Goal: Book appointment/travel/reservation

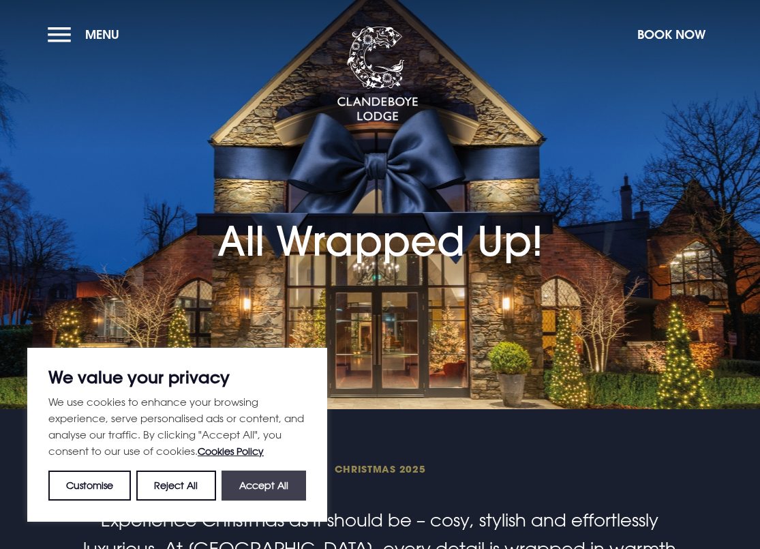
click at [262, 477] on button "Accept All" at bounding box center [264, 485] width 85 height 30
checkbox input "true"
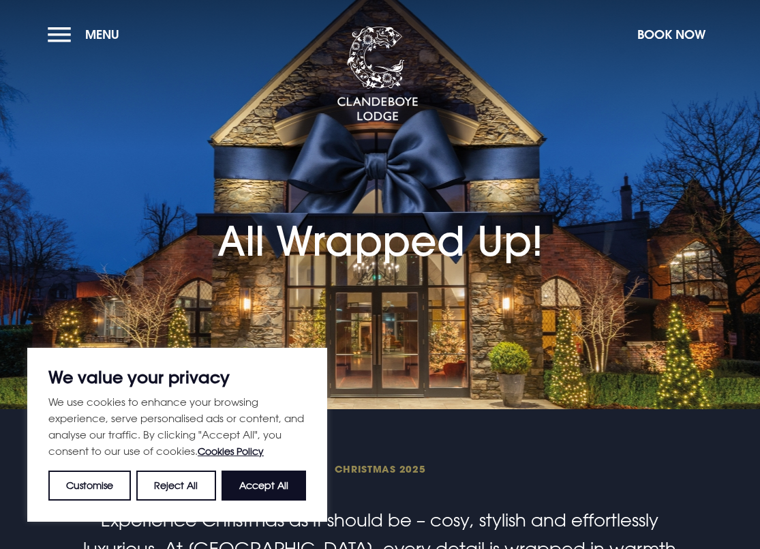
checkbox input "true"
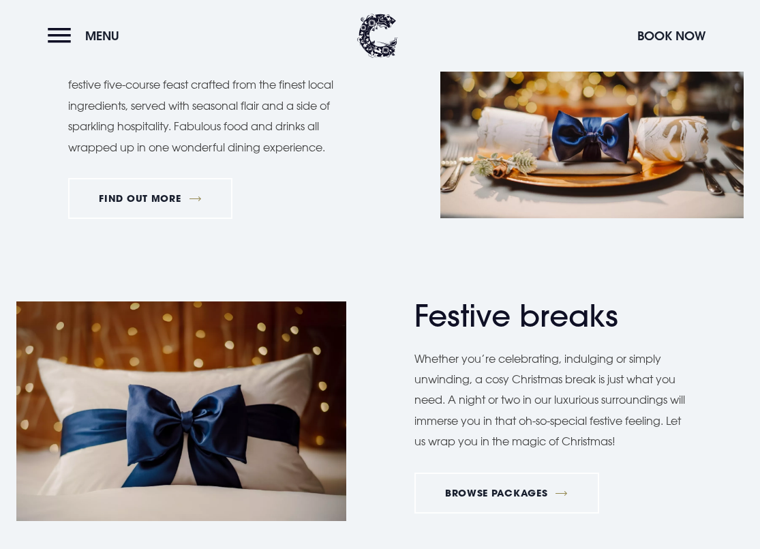
scroll to position [1403, 0]
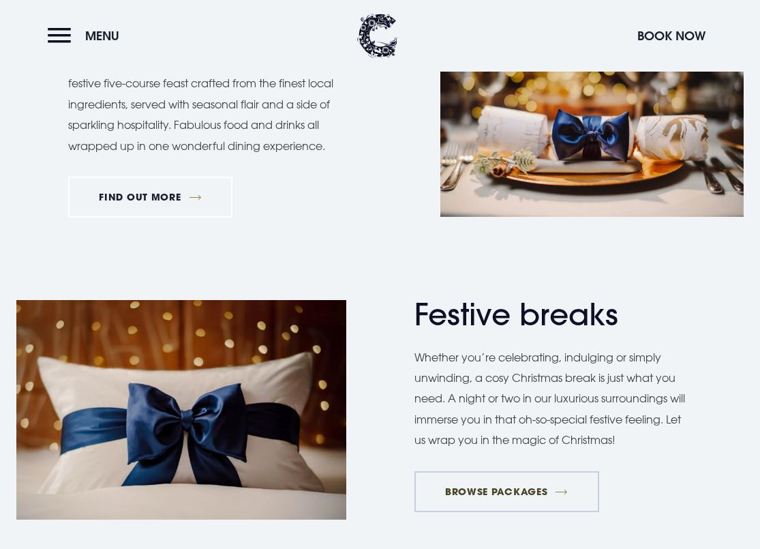
click at [511, 480] on link "BROWSE PACKAGES" at bounding box center [507, 491] width 185 height 41
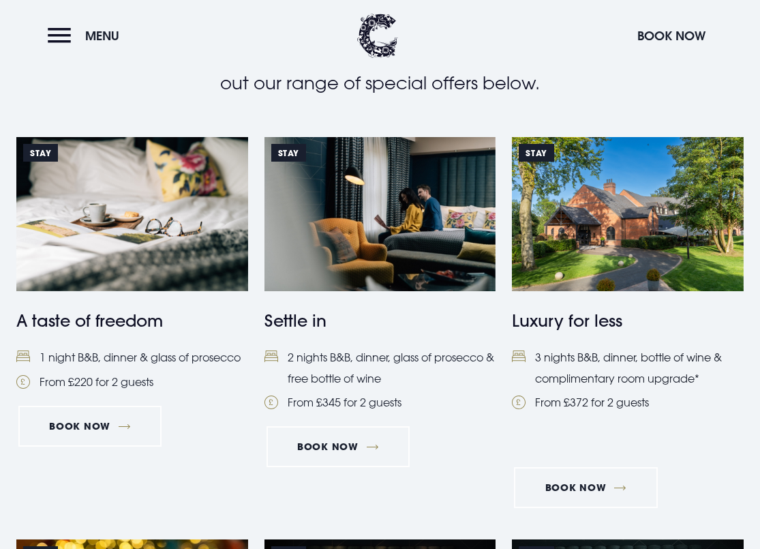
scroll to position [527, 0]
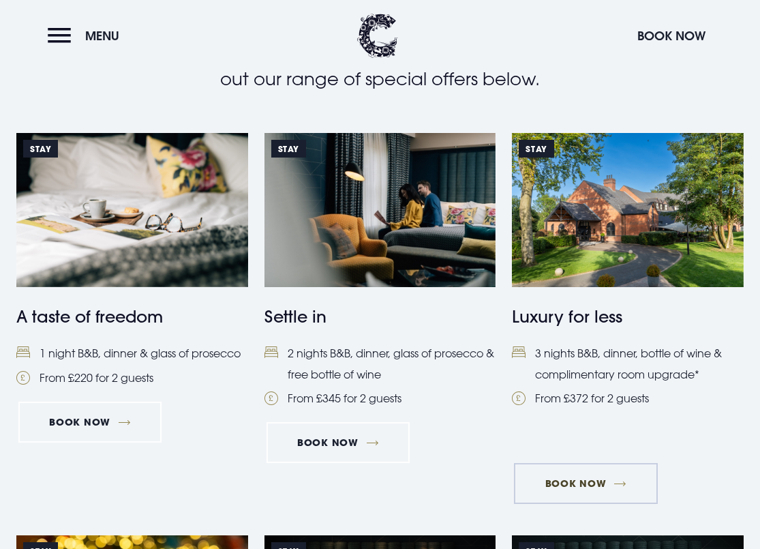
click at [598, 478] on link "Book Now" at bounding box center [585, 483] width 143 height 41
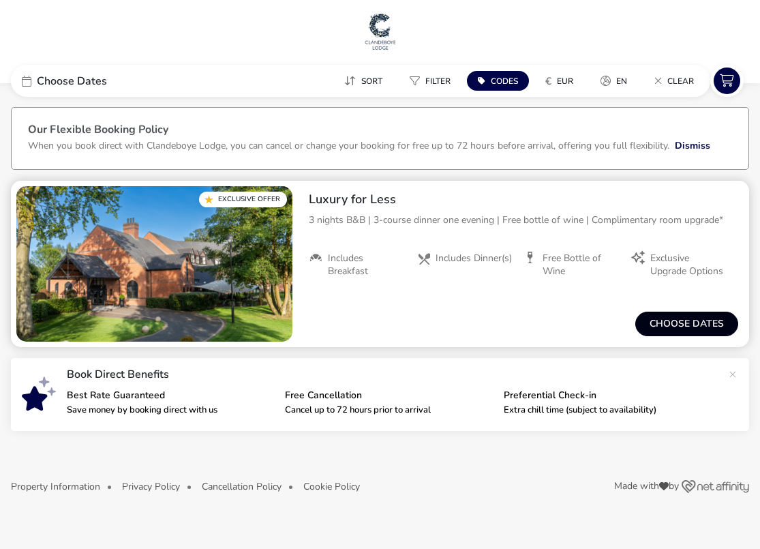
click at [693, 327] on button "Choose dates" at bounding box center [686, 324] width 103 height 25
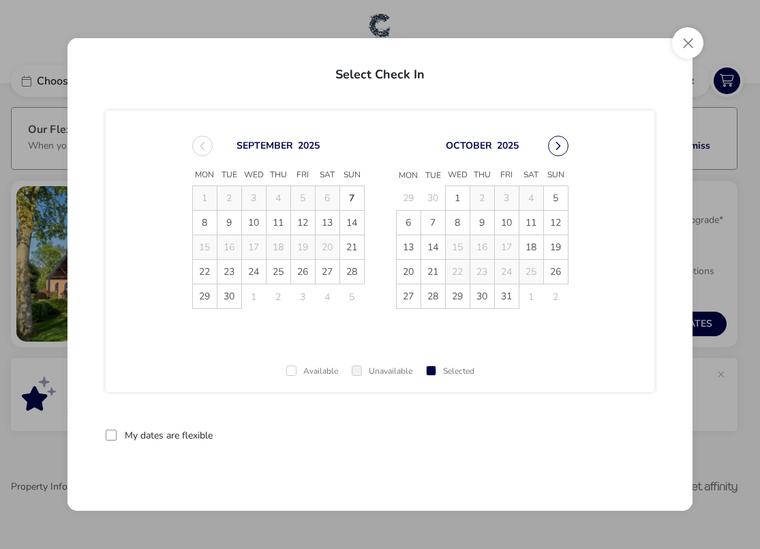
click at [562, 146] on button "Next Month" at bounding box center [558, 146] width 20 height 20
click at [485, 247] on span "15" at bounding box center [482, 247] width 24 height 24
click at [498, 247] on td "16" at bounding box center [506, 247] width 25 height 25
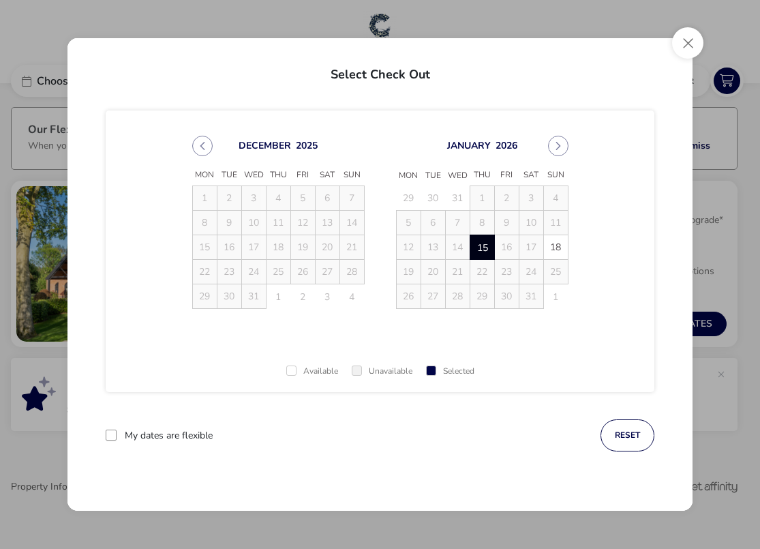
click at [509, 247] on td "16" at bounding box center [506, 247] width 25 height 25
click at [529, 247] on td "17" at bounding box center [531, 247] width 25 height 25
click at [552, 250] on span "18" at bounding box center [556, 247] width 24 height 24
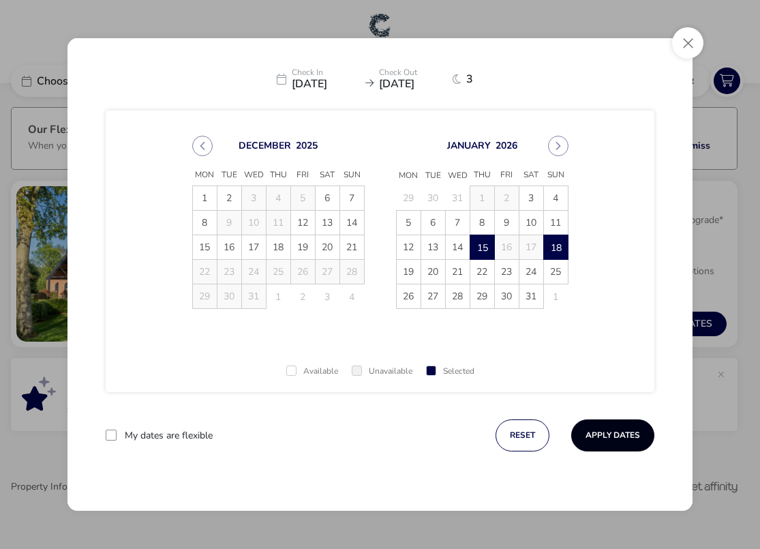
click at [614, 431] on button "Apply Dates" at bounding box center [612, 435] width 83 height 32
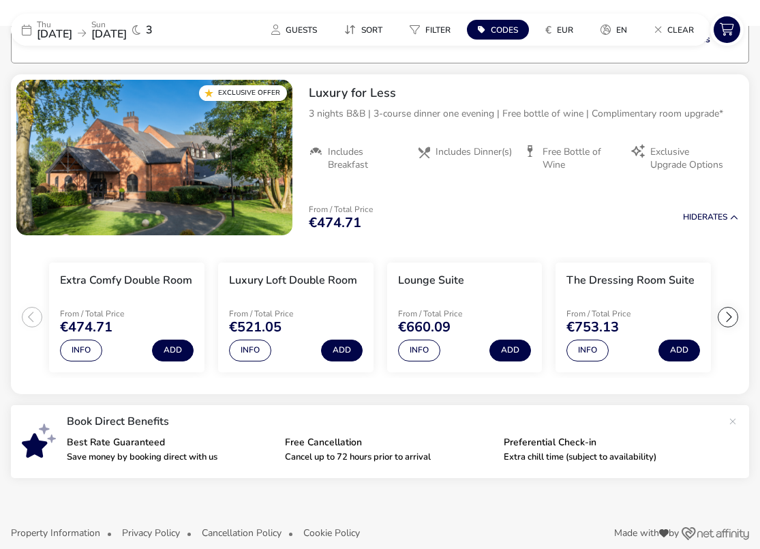
scroll to position [111, 0]
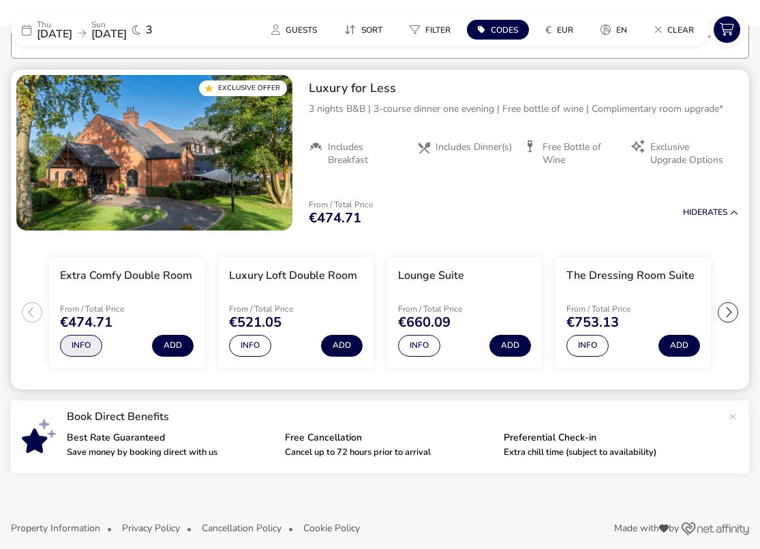
click at [90, 344] on button "Info" at bounding box center [81, 346] width 42 height 22
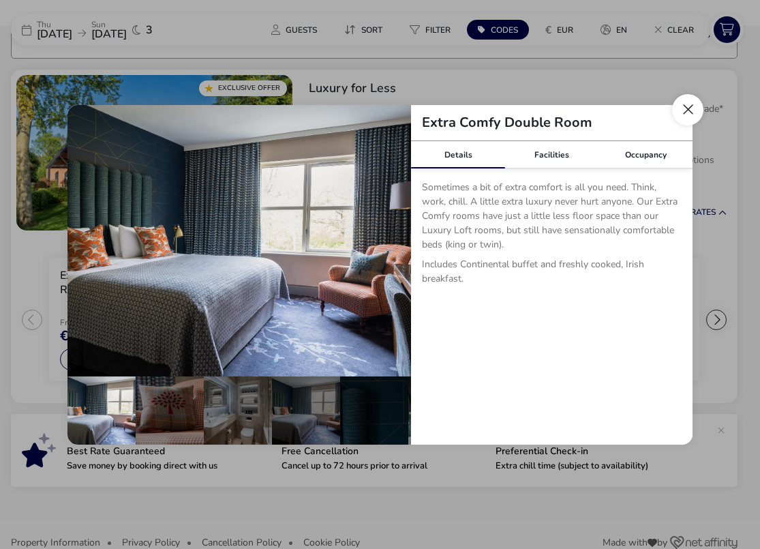
click at [687, 108] on button "Close dialog" at bounding box center [687, 109] width 31 height 31
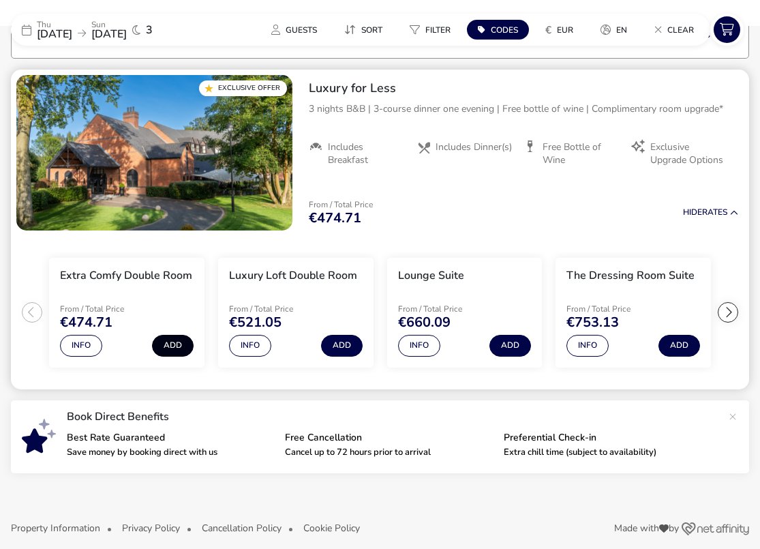
click at [181, 349] on button "Add" at bounding box center [173, 346] width 42 height 22
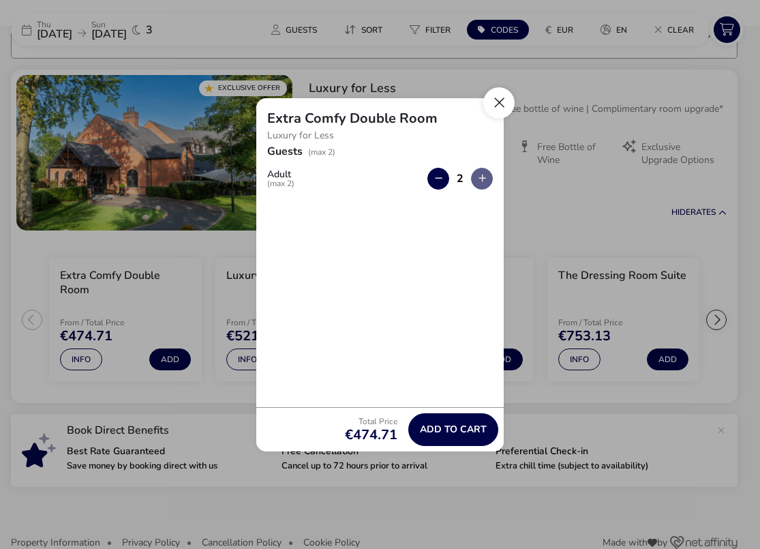
click at [501, 95] on button "Close" at bounding box center [498, 102] width 31 height 31
